Goal: Task Accomplishment & Management: Manage account settings

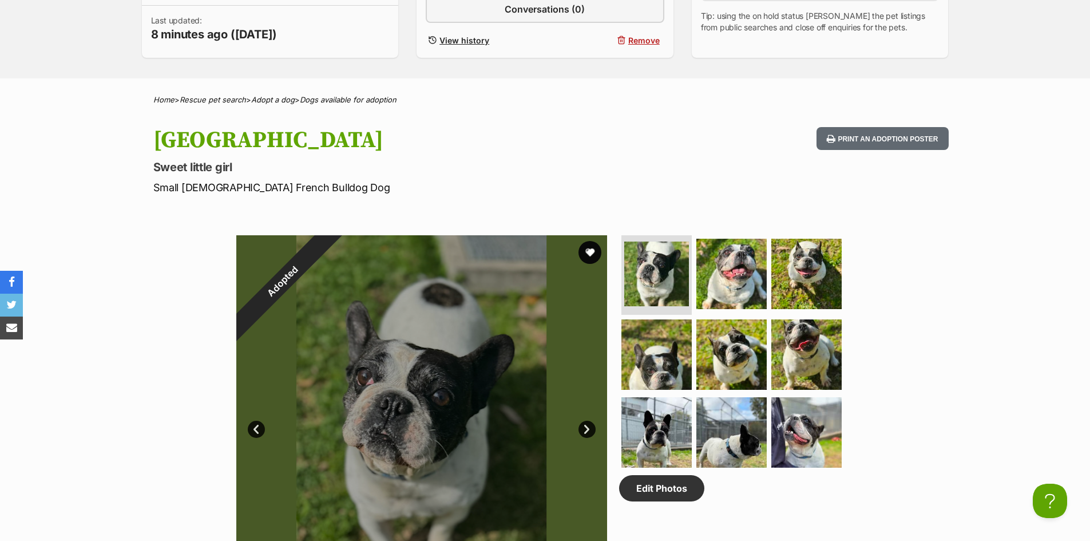
scroll to position [37, 0]
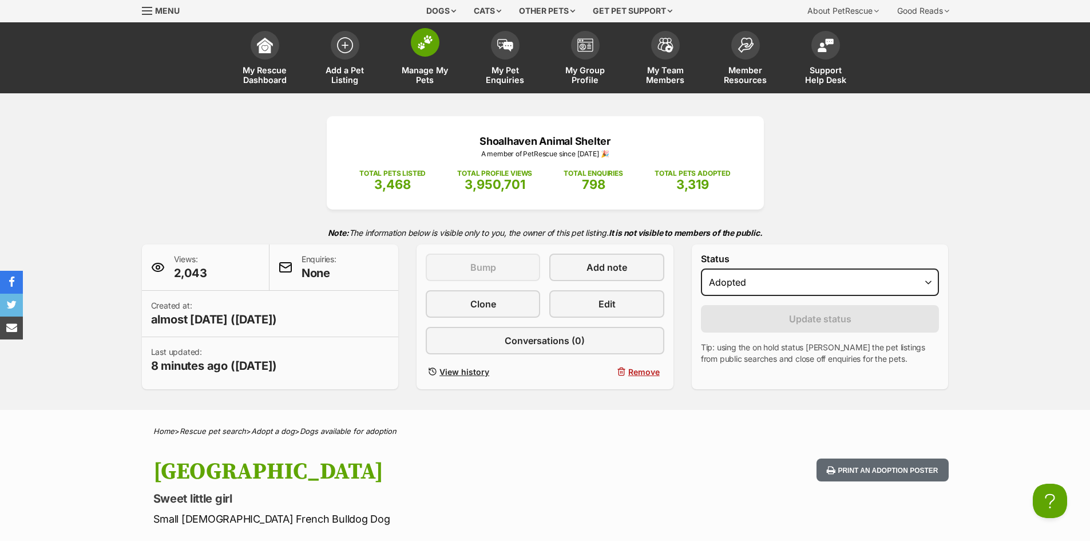
click at [433, 70] on span "Manage My Pets" at bounding box center [425, 74] width 52 height 19
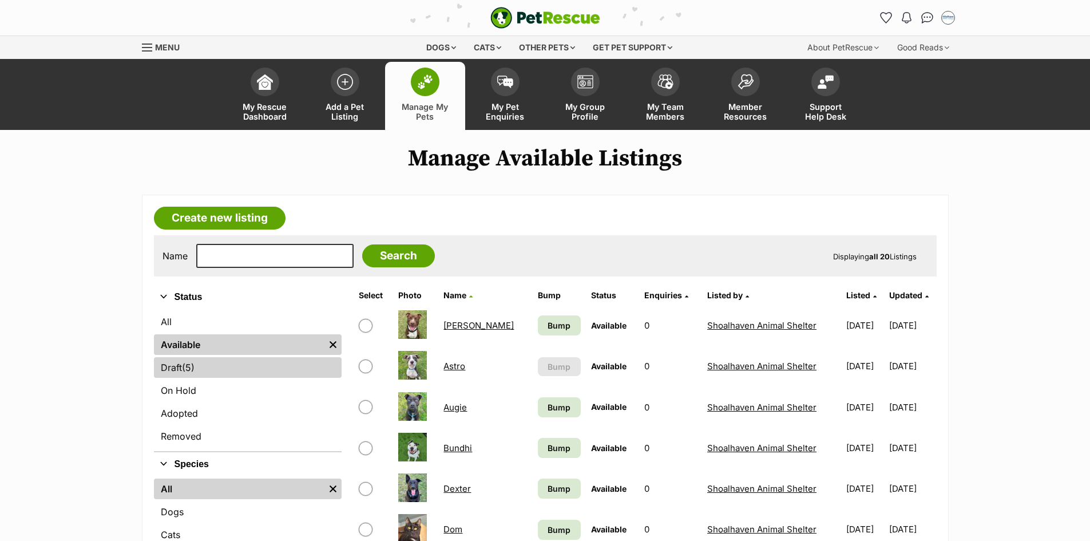
click at [197, 366] on link "Draft (5) Items" at bounding box center [248, 367] width 188 height 21
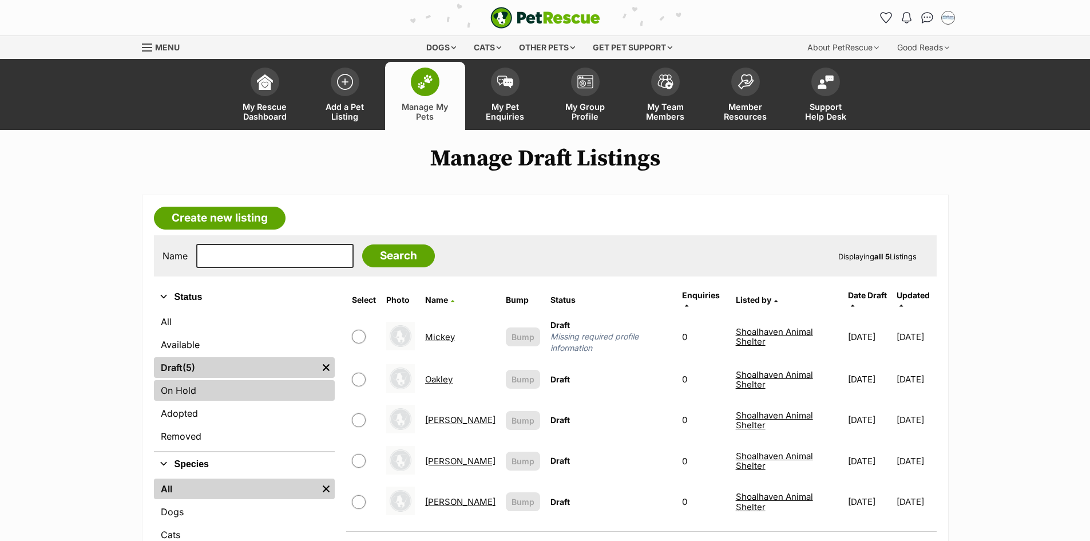
click at [192, 391] on link "On Hold" at bounding box center [244, 390] width 181 height 21
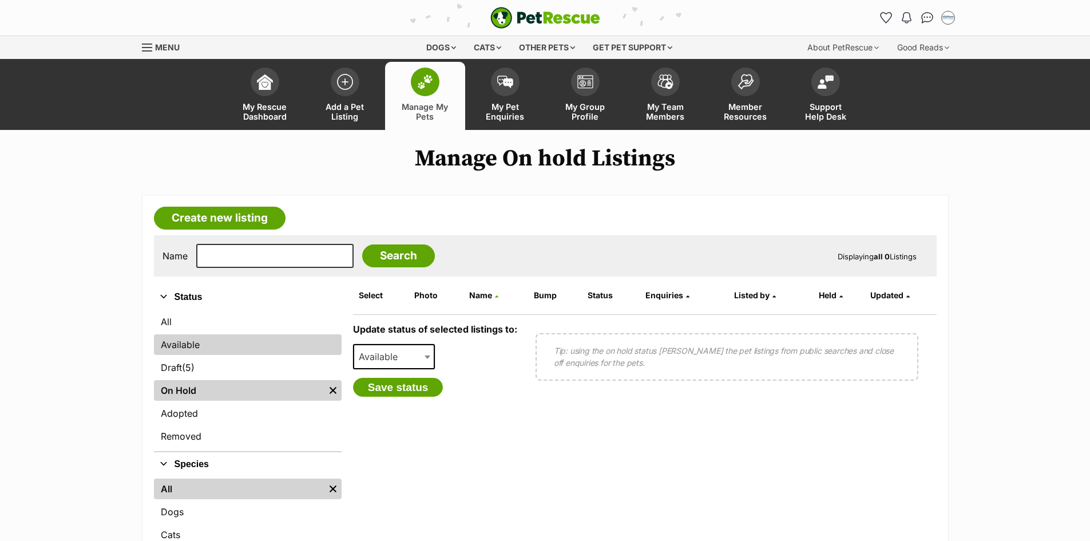
click at [183, 342] on link "Available" at bounding box center [248, 344] width 188 height 21
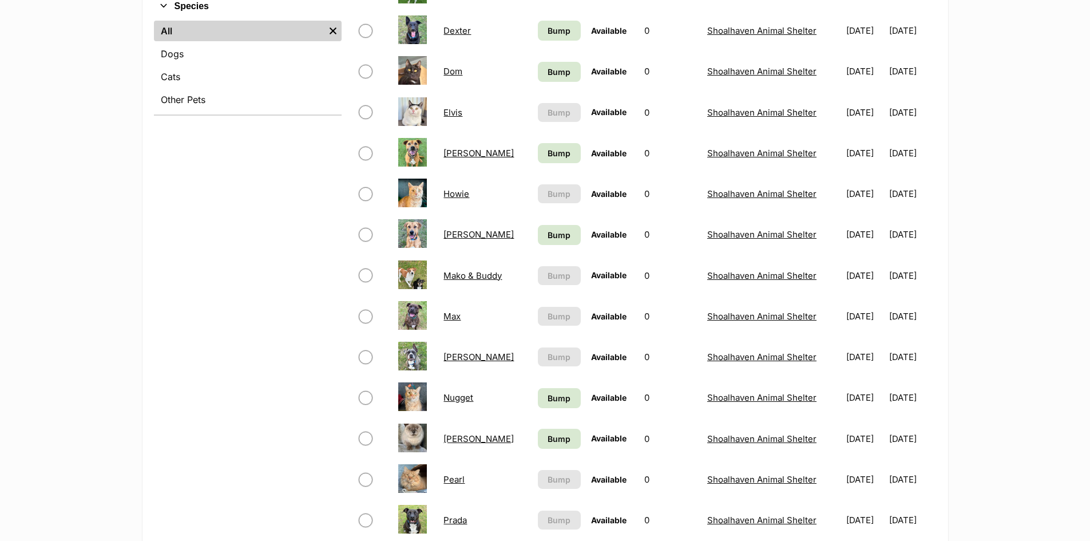
scroll to position [57, 0]
